Goal: Task Accomplishment & Management: Complete application form

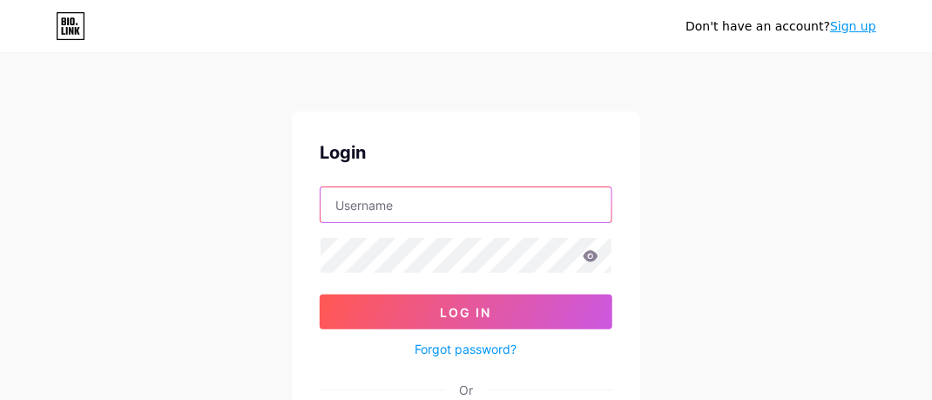
click at [394, 203] on input "text" at bounding box center [466, 204] width 291 height 35
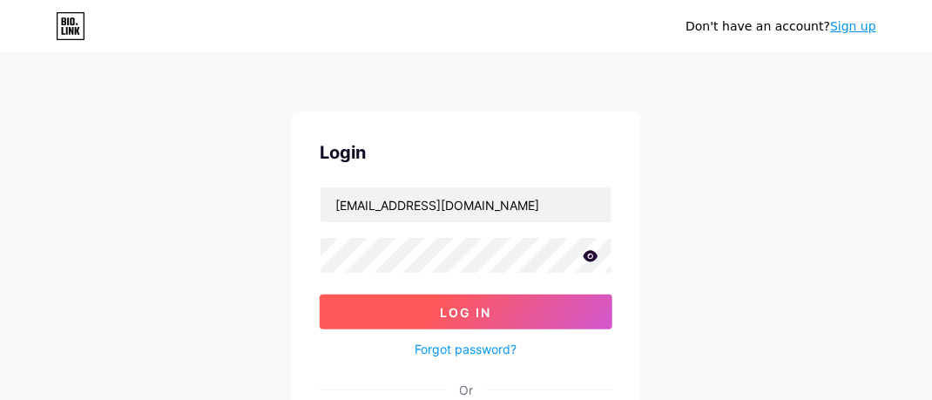
click at [449, 305] on span "Log In" at bounding box center [466, 312] width 51 height 15
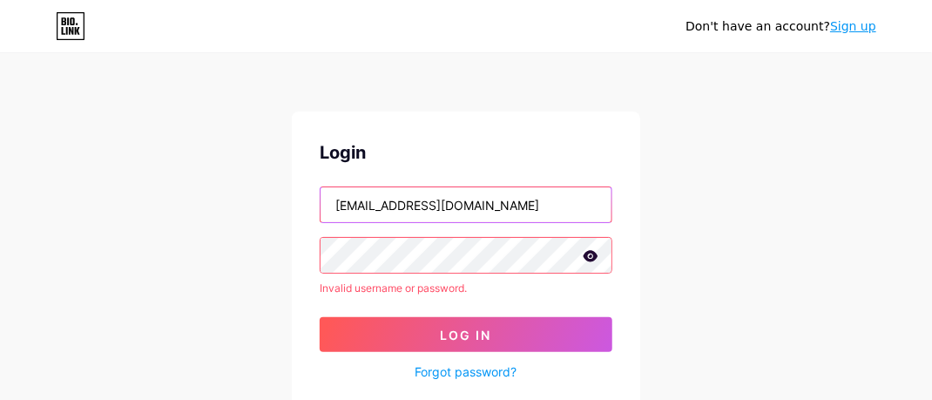
click at [483, 211] on input "[EMAIL_ADDRESS][DOMAIN_NAME]" at bounding box center [466, 204] width 291 height 35
type input "H"
type input "[EMAIL_ADDRESS][DOMAIN_NAME]"
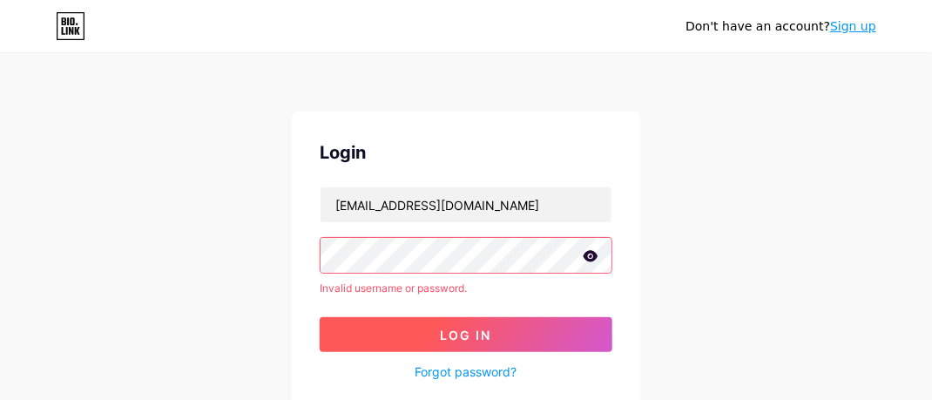
click at [473, 328] on span "Log In" at bounding box center [466, 335] width 51 height 15
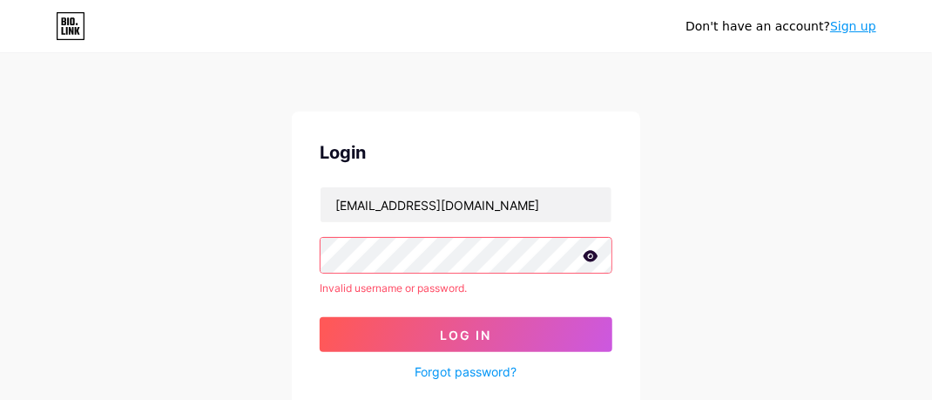
click at [590, 258] on icon at bounding box center [591, 256] width 16 height 12
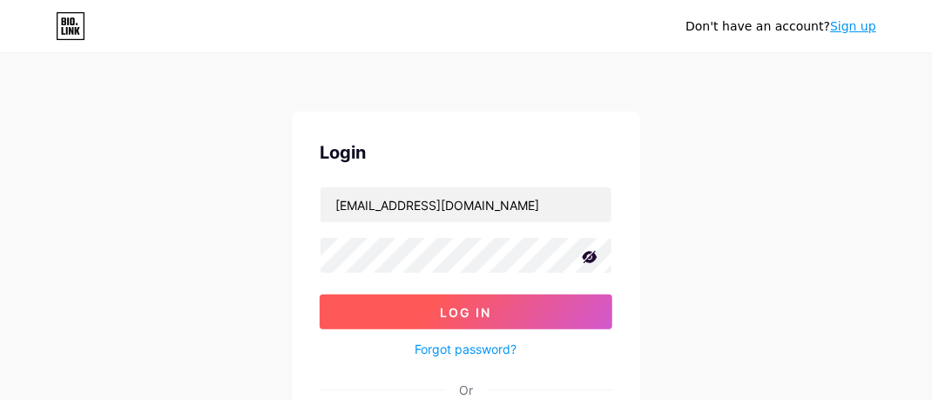
click at [470, 307] on span "Log In" at bounding box center [466, 312] width 51 height 15
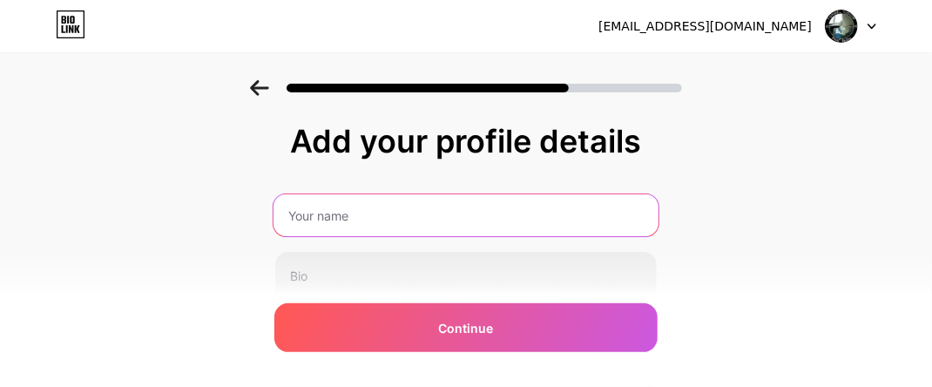
click at [329, 216] on input "text" at bounding box center [466, 215] width 385 height 42
type input "t"
type input "T"
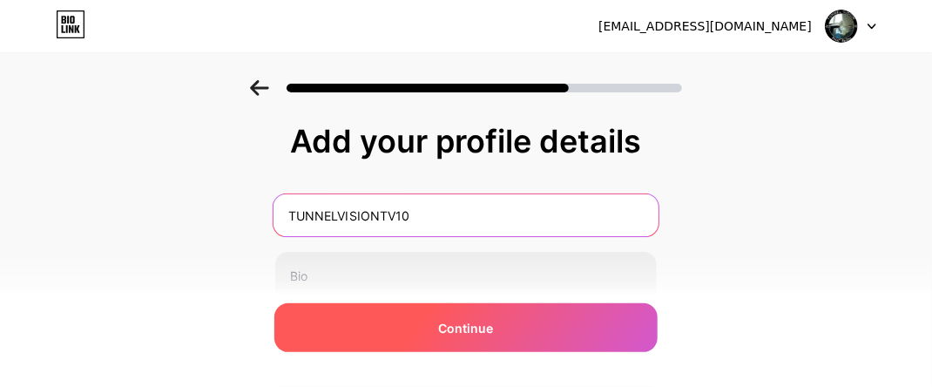
type input "TUNNELVISIONTV10"
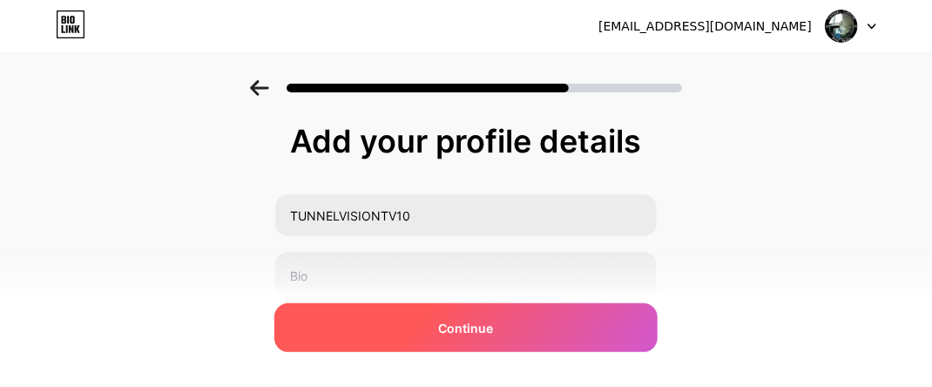
click at [477, 327] on span "Continue" at bounding box center [466, 328] width 55 height 18
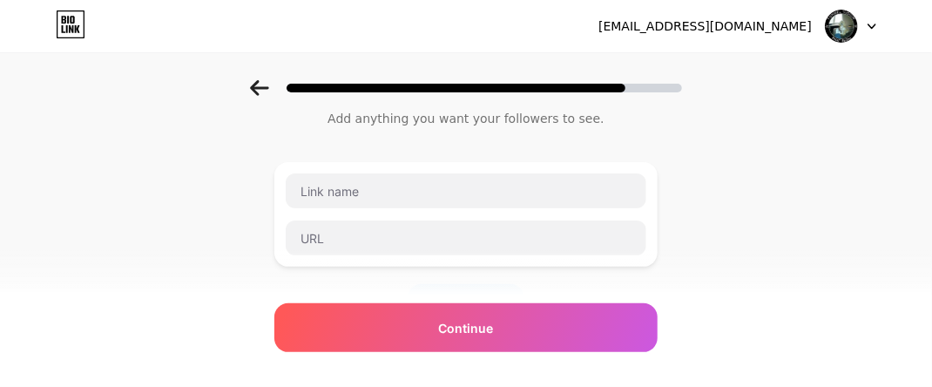
scroll to position [53, 0]
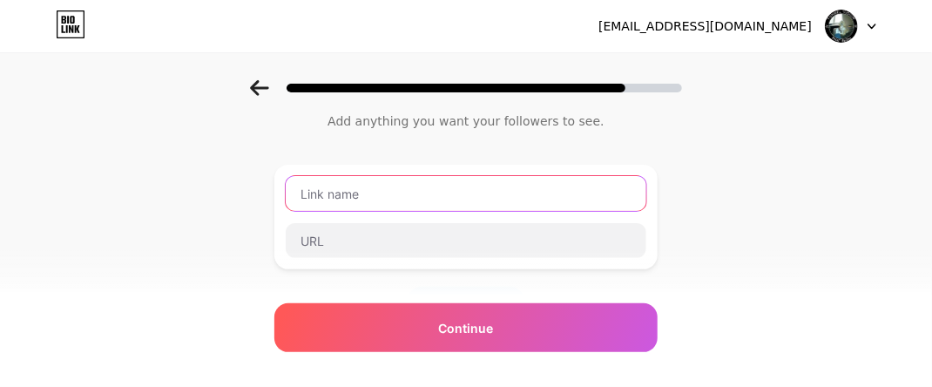
click at [345, 203] on input "text" at bounding box center [466, 193] width 361 height 35
type input "t"
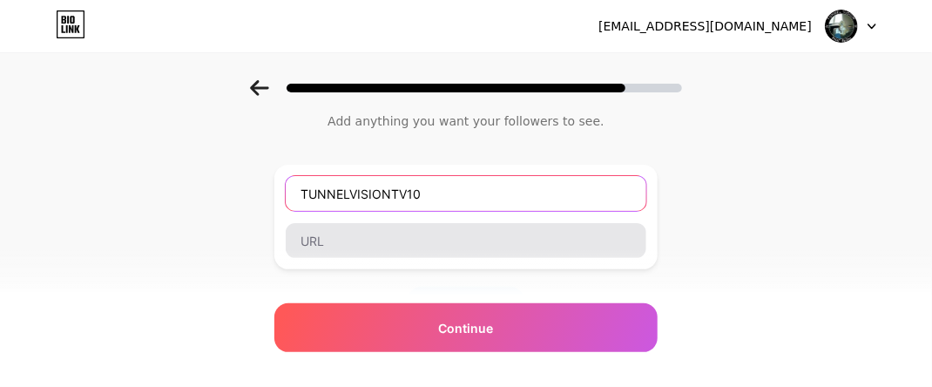
type input "TUNNELVISIONTV10"
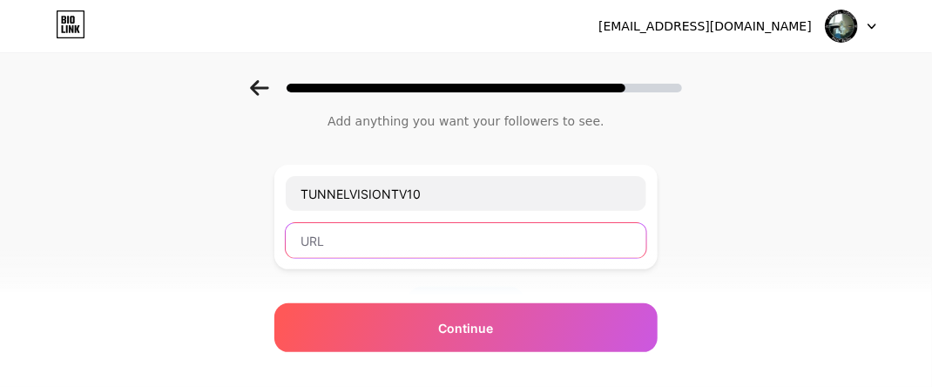
click at [323, 241] on input "text" at bounding box center [466, 240] width 361 height 35
click at [368, 241] on input "WWW.TUNELVTV10" at bounding box center [466, 240] width 361 height 35
click at [427, 238] on input "WWW.TUNNELVTV10" at bounding box center [466, 240] width 361 height 35
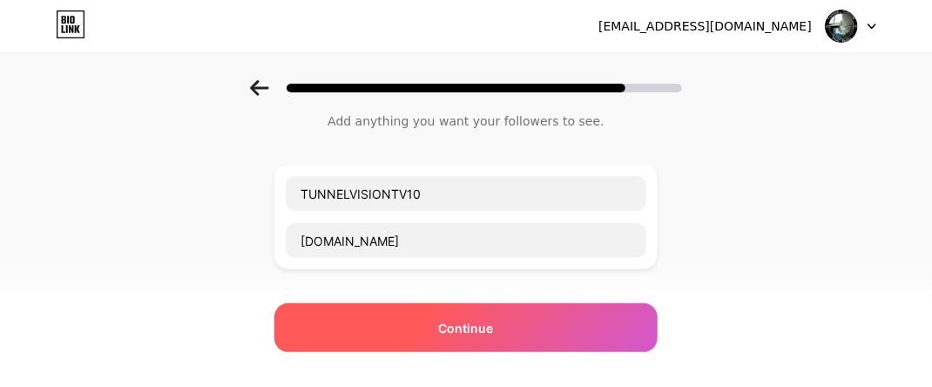
click at [481, 330] on span "Continue" at bounding box center [466, 328] width 55 height 18
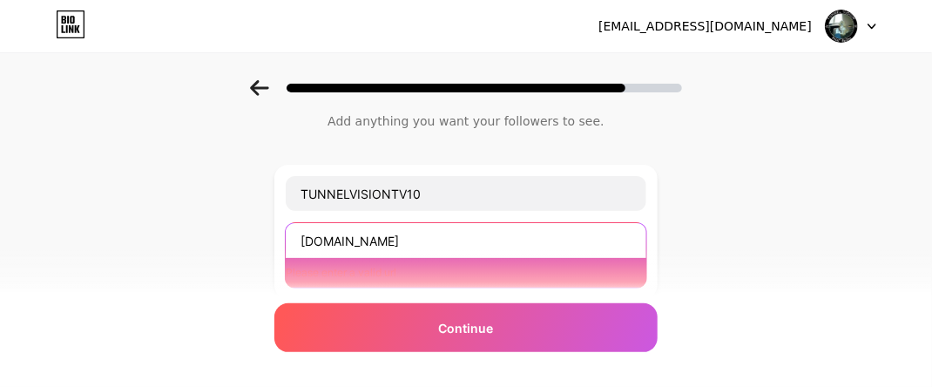
click at [473, 233] on input "[DOMAIN_NAME]" at bounding box center [466, 240] width 361 height 35
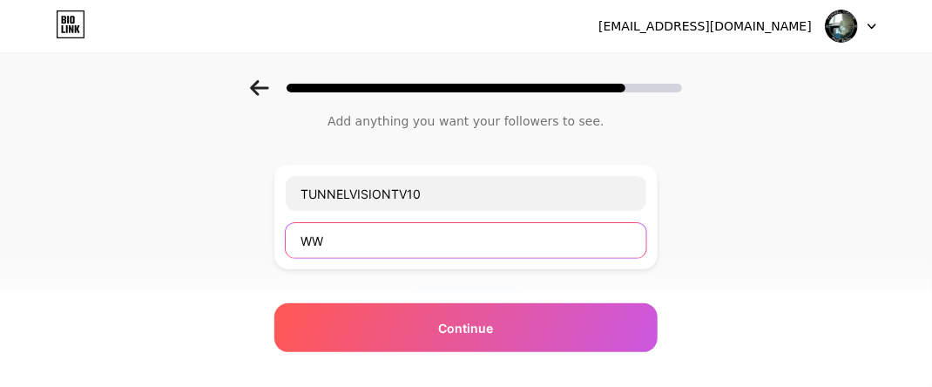
type input "W"
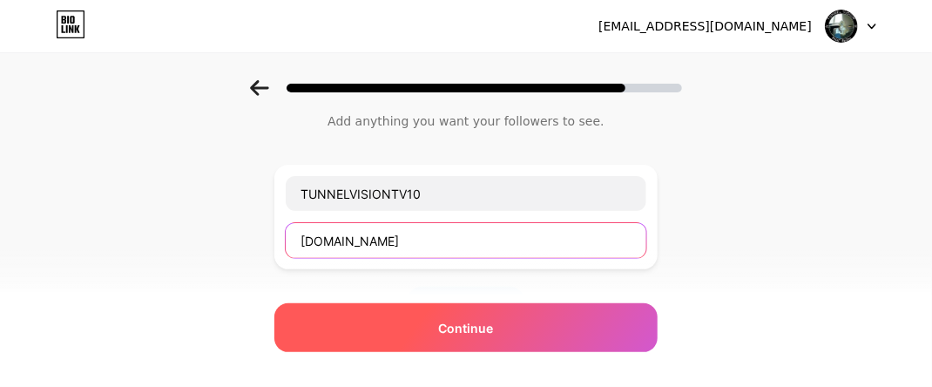
type input "[DOMAIN_NAME]"
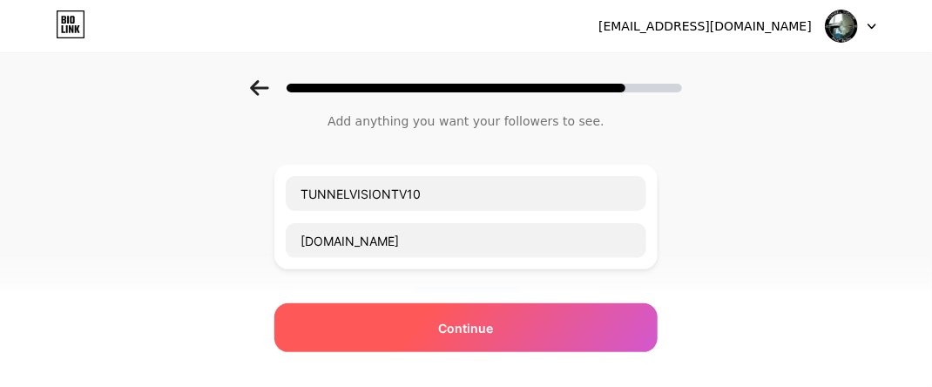
click at [469, 320] on span "Continue" at bounding box center [466, 328] width 55 height 18
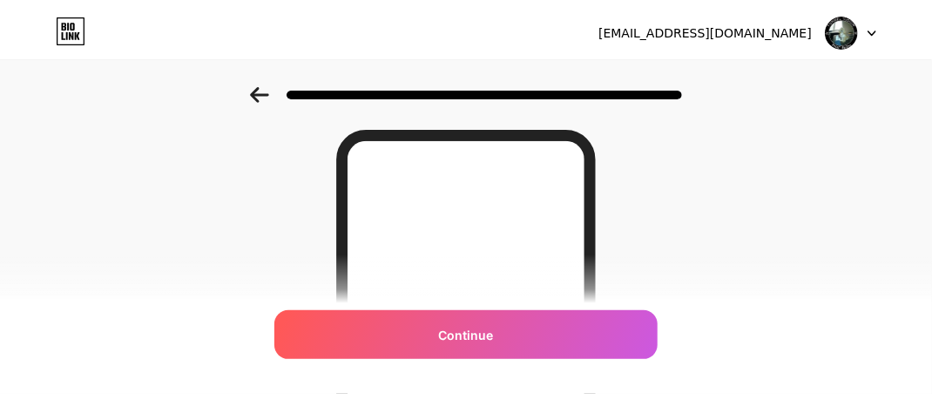
scroll to position [0, 0]
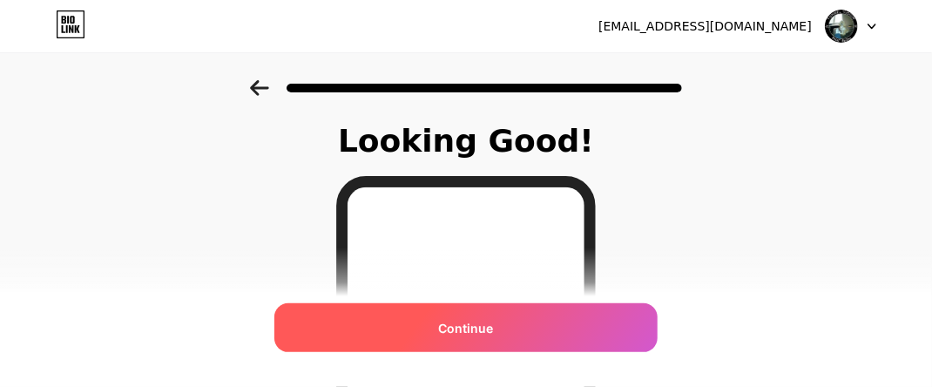
click at [483, 322] on span "Continue" at bounding box center [466, 328] width 55 height 18
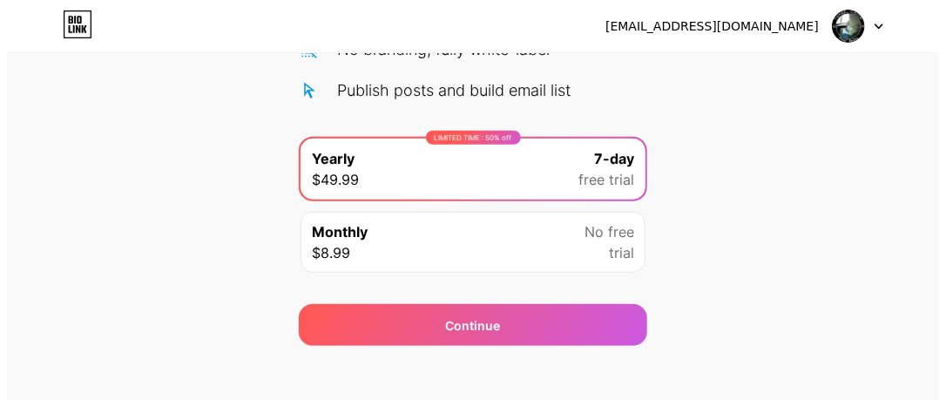
scroll to position [300, 0]
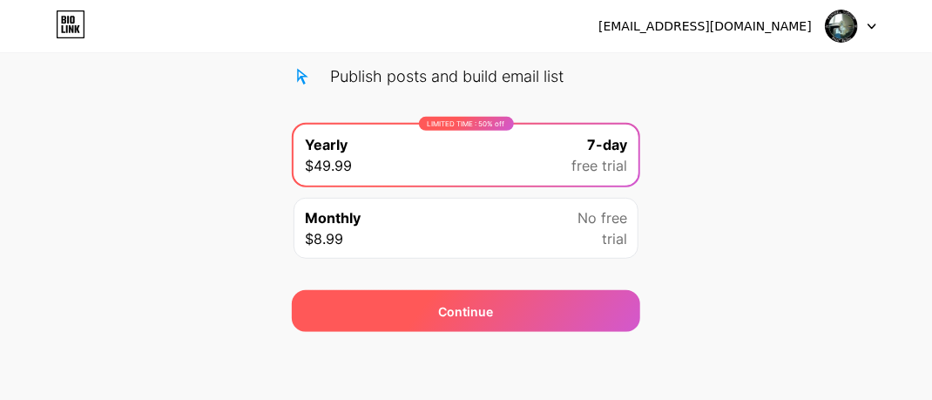
click at [470, 303] on span "Continue" at bounding box center [466, 311] width 55 height 18
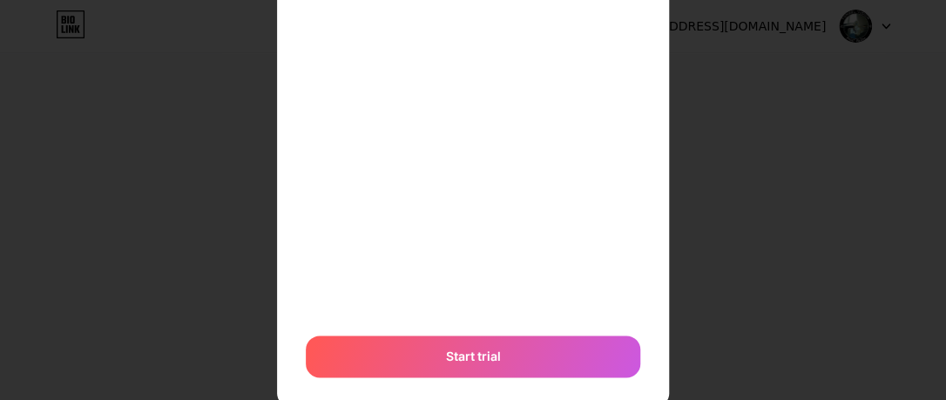
scroll to position [625, 0]
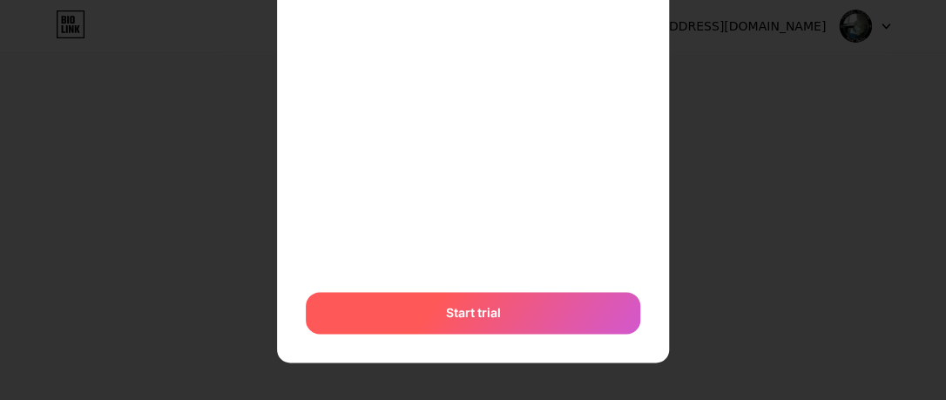
click at [476, 307] on span "Start trial" at bounding box center [473, 312] width 55 height 18
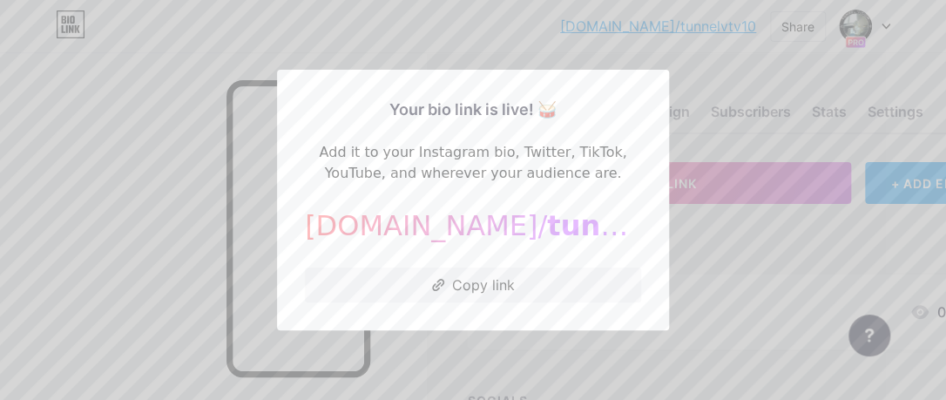
click at [692, 59] on div at bounding box center [473, 200] width 946 height 400
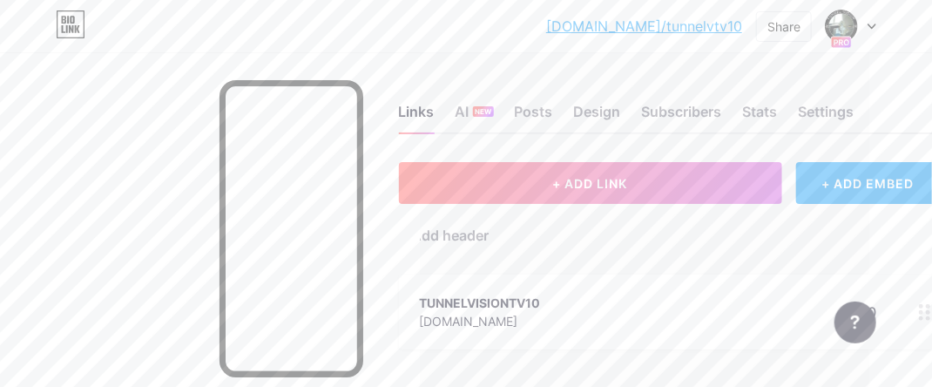
scroll to position [0, 59]
click at [596, 108] on div "Design" at bounding box center [601, 116] width 47 height 31
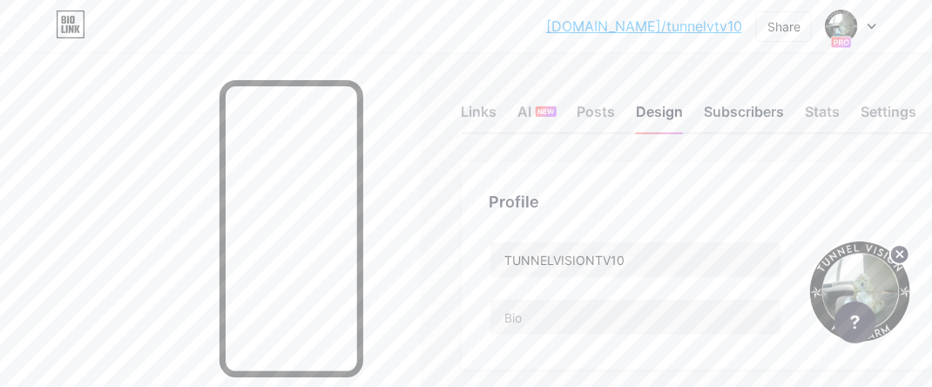
click at [747, 111] on div "Subscribers" at bounding box center [745, 116] width 80 height 31
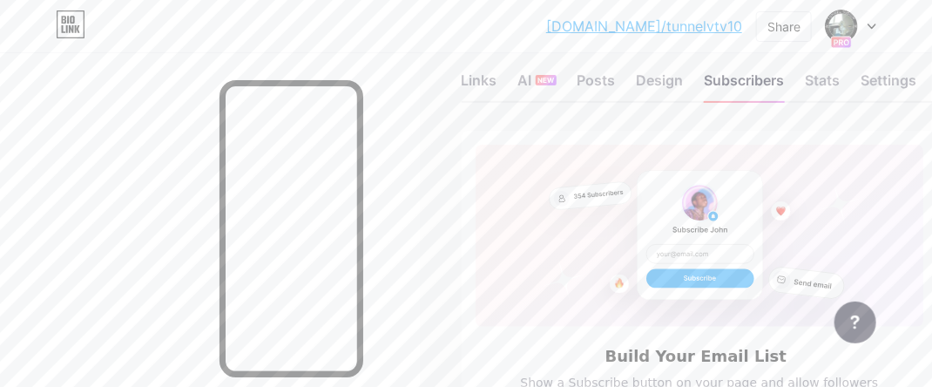
scroll to position [23, 0]
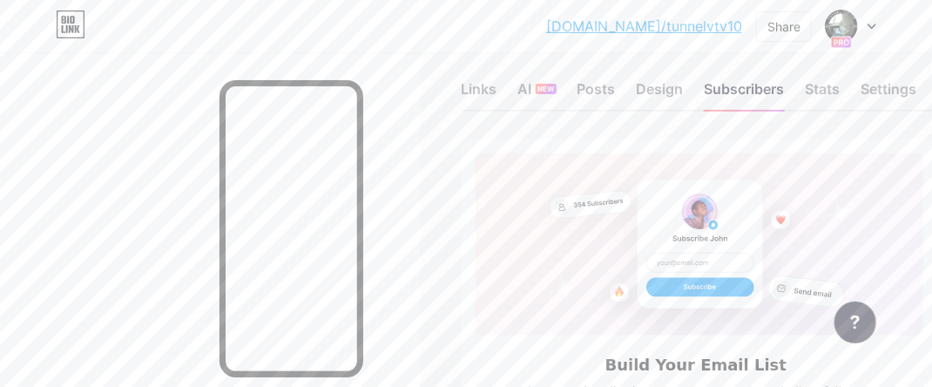
click at [869, 24] on icon at bounding box center [871, 26] width 7 height 4
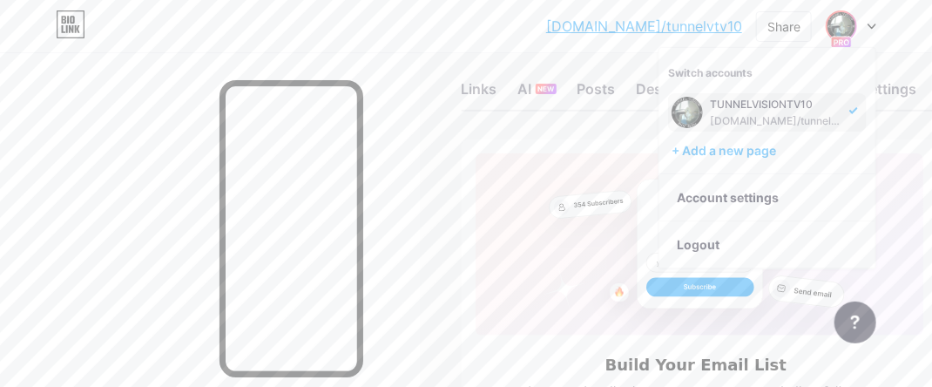
click at [892, 169] on rect at bounding box center [700, 244] width 449 height 182
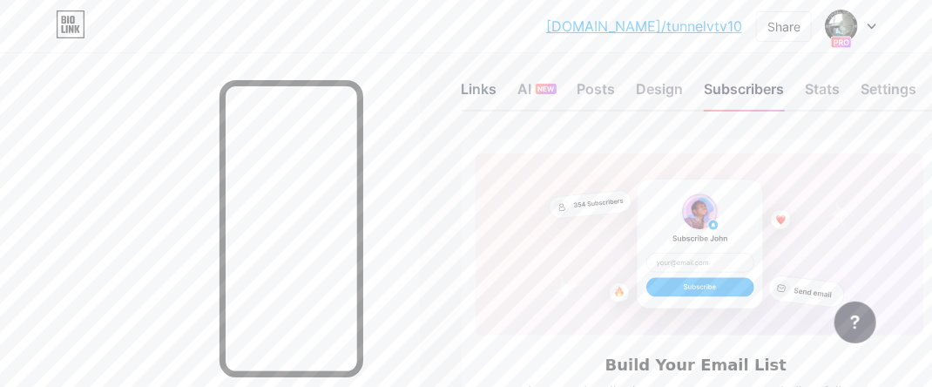
click at [489, 84] on div "Links" at bounding box center [480, 93] width 36 height 31
